Goal: Information Seeking & Learning: Learn about a topic

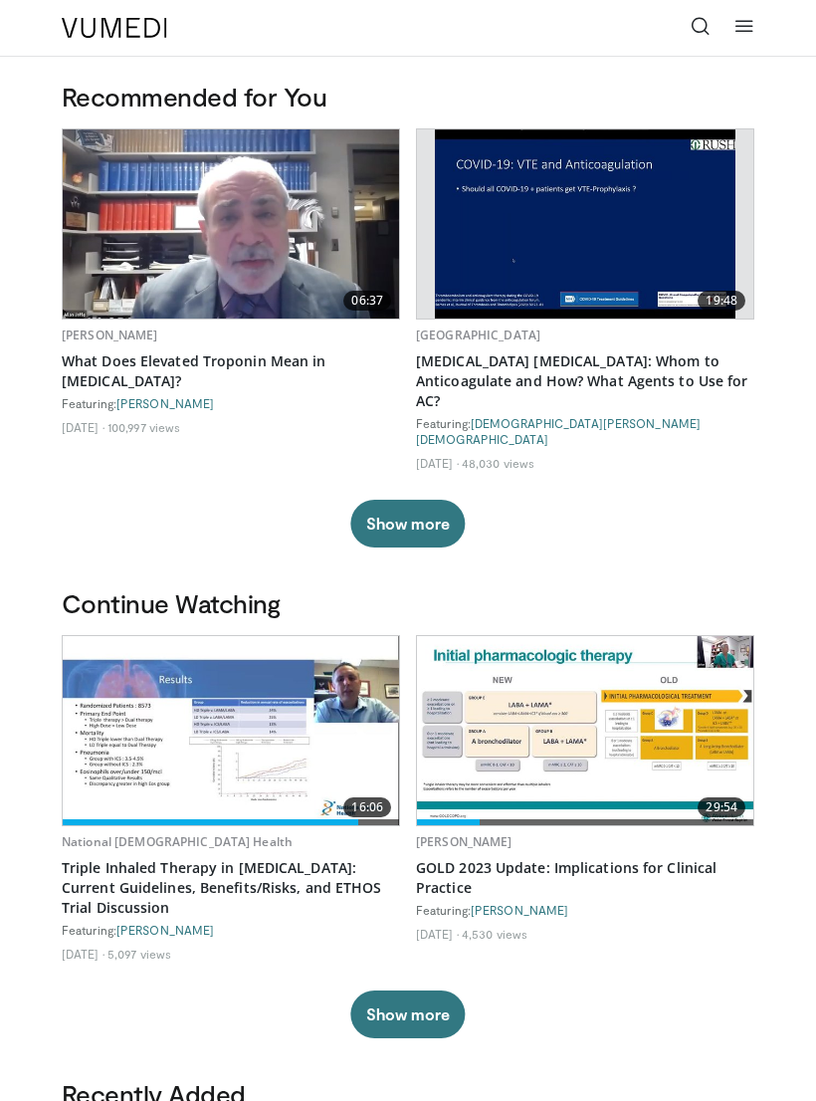
click at [700, 28] on icon at bounding box center [701, 26] width 20 height 20
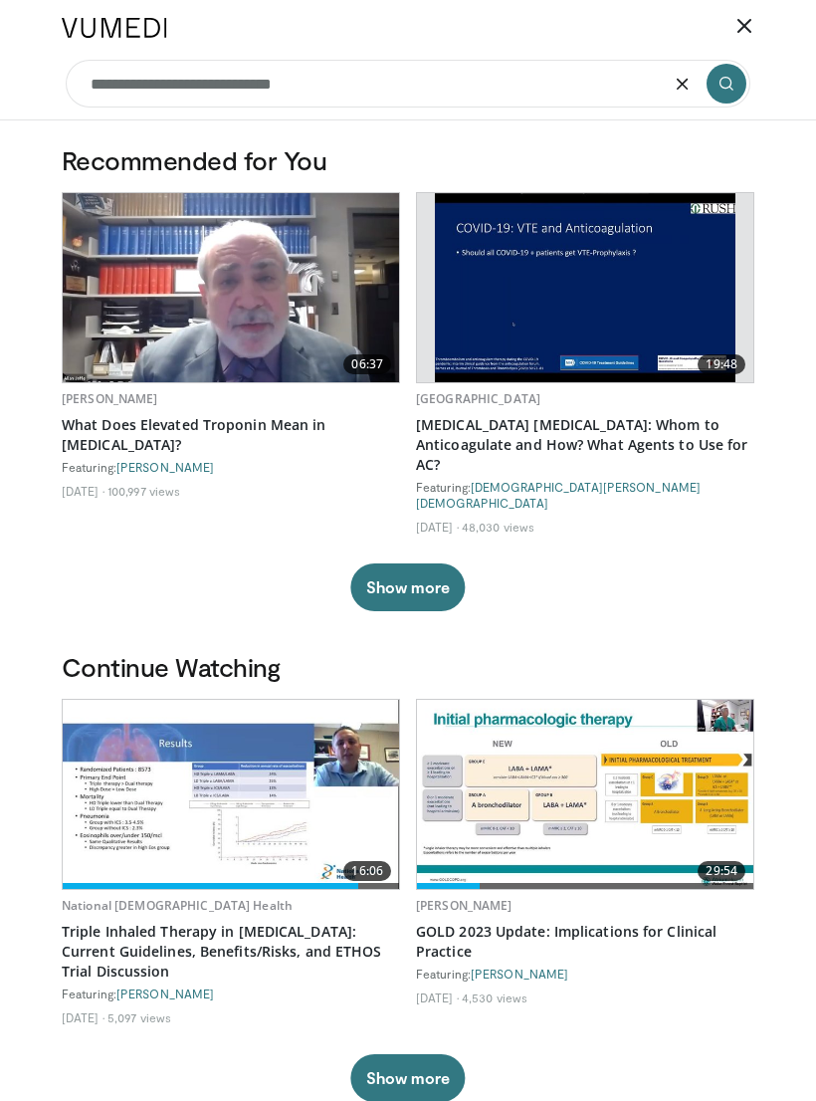
type input "**********"
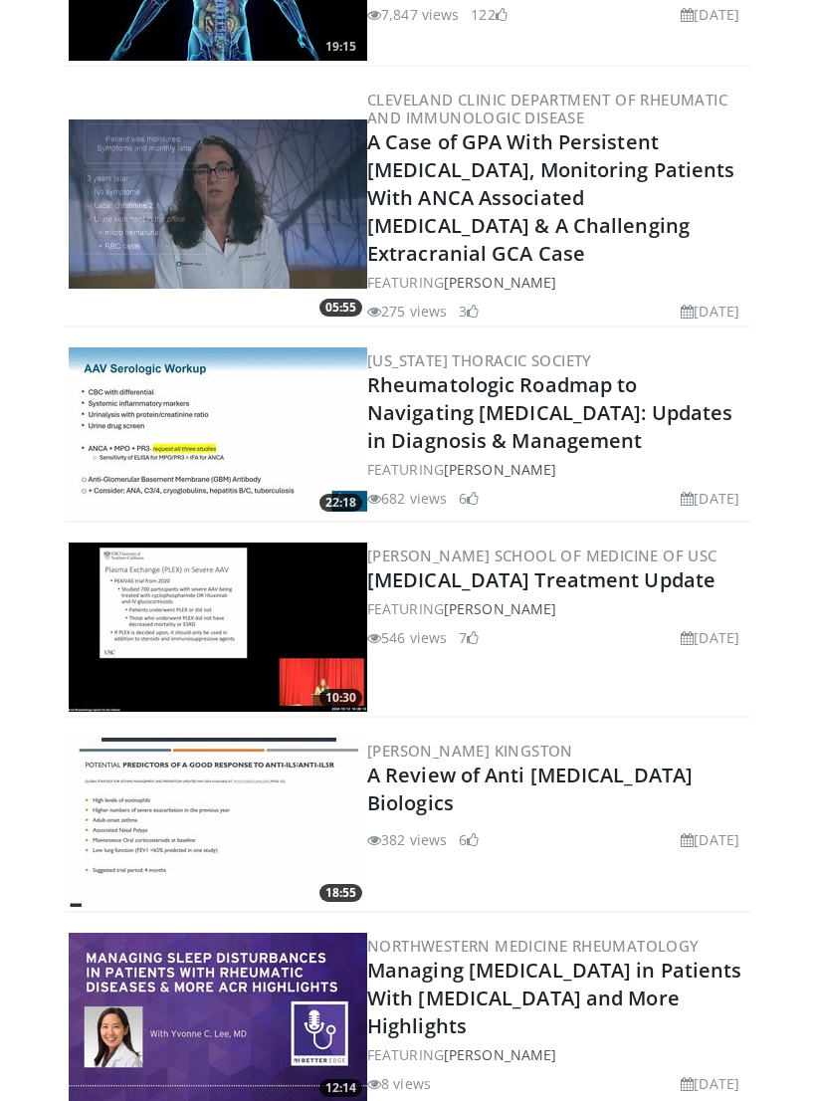
scroll to position [1612, 0]
click at [499, 449] on link "Rheumatologic Roadmap to Navigating Pulmonary Vasculitis: Updates in Diagnosis …" at bounding box center [549, 412] width 365 height 83
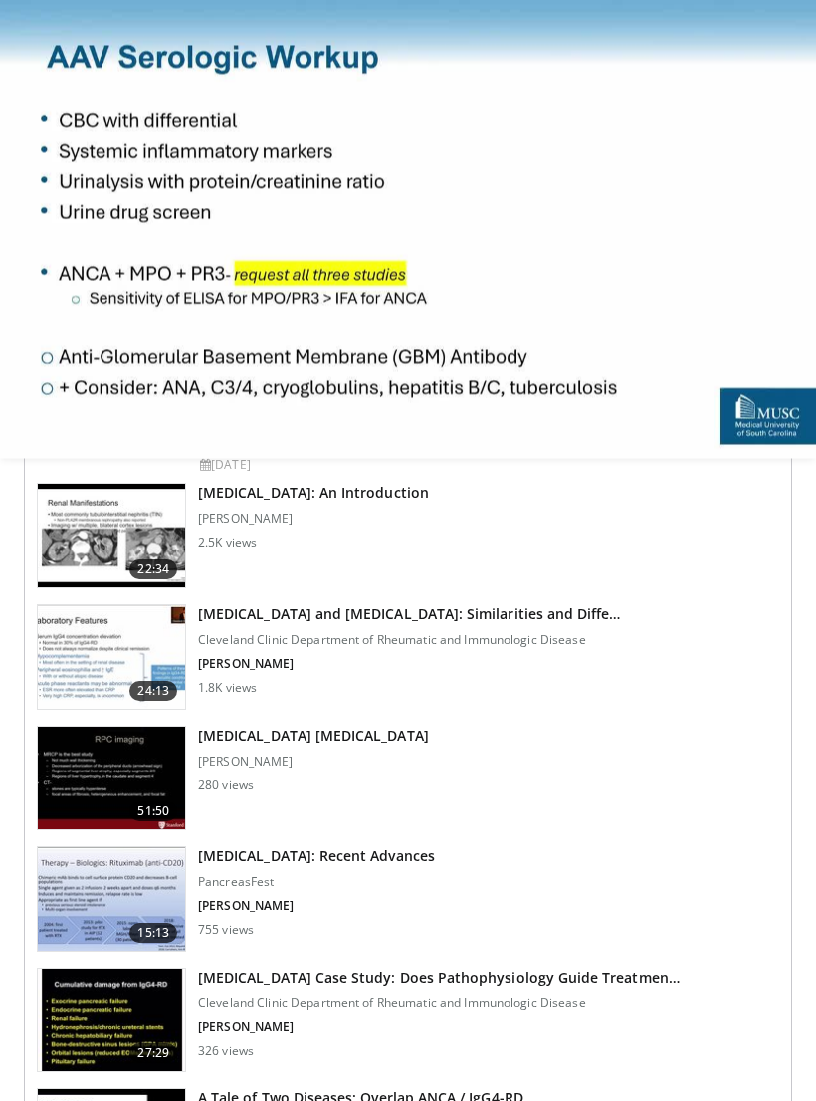
scroll to position [967, 0]
click at [110, 642] on img at bounding box center [111, 656] width 147 height 103
click at [102, 619] on img at bounding box center [111, 656] width 147 height 103
